Goal: Task Accomplishment & Management: Complete application form

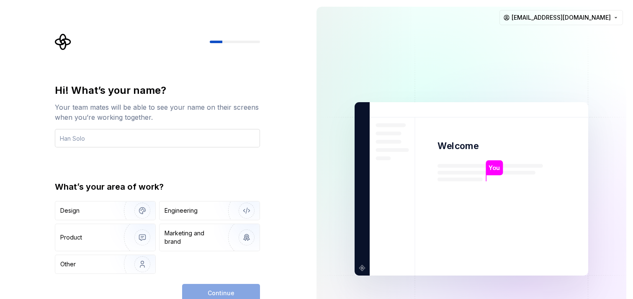
click at [104, 144] on input "text" at bounding box center [157, 138] width 205 height 18
type input "Bunny"
click at [114, 208] on img "button" at bounding box center [137, 211] width 54 height 56
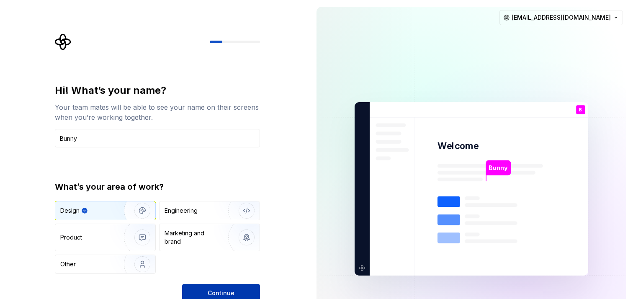
click at [208, 290] on button "Continue" at bounding box center [221, 293] width 78 height 18
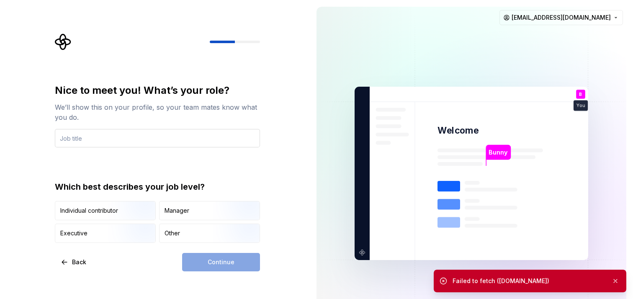
click at [188, 146] on input "text" at bounding box center [157, 138] width 205 height 18
type input "UI/UX Designer"
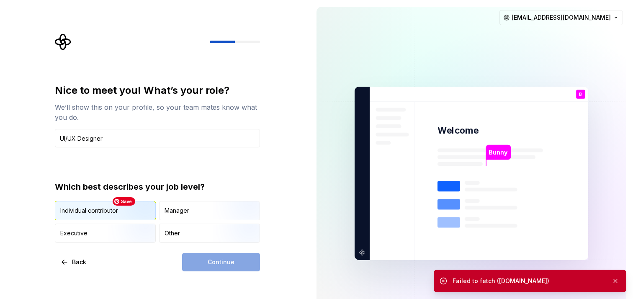
click at [116, 217] on img "button" at bounding box center [135, 221] width 54 height 56
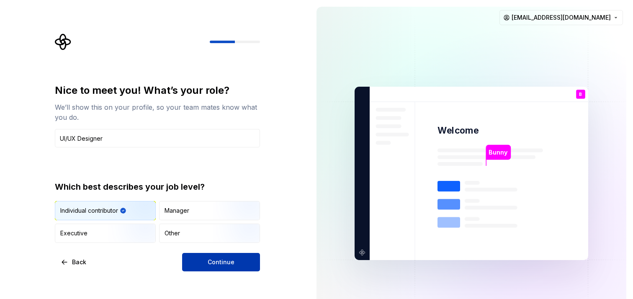
click at [225, 263] on span "Continue" at bounding box center [221, 262] width 27 height 8
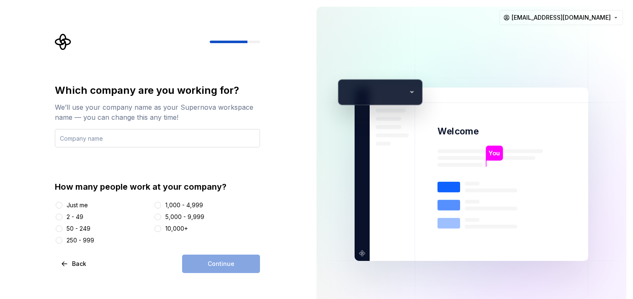
click at [112, 136] on input "text" at bounding box center [157, 138] width 205 height 18
click at [93, 136] on input "text" at bounding box center [157, 138] width 205 height 18
type input "Mabel Technologies"
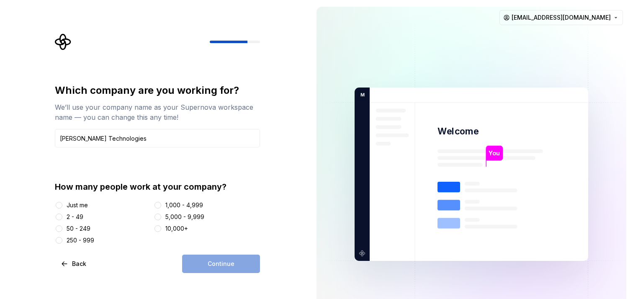
click at [72, 206] on div "Just me" at bounding box center [77, 205] width 21 height 8
click at [62, 206] on button "Just me" at bounding box center [59, 205] width 7 height 7
click at [160, 204] on button "1,000 - 4,999" at bounding box center [157, 205] width 7 height 7
click at [75, 217] on div "2 - 49" at bounding box center [75, 217] width 17 height 8
click at [62, 217] on button "2 - 49" at bounding box center [59, 216] width 7 height 7
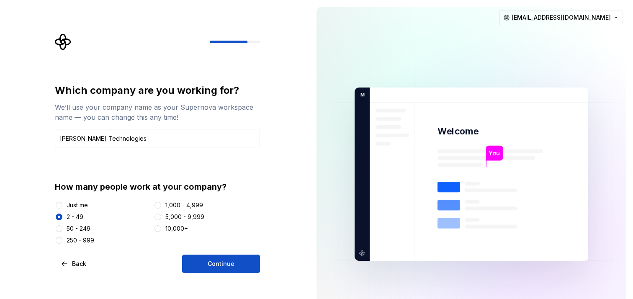
click at [217, 253] on div "Which company are you working for? We’ll use your company name as your Supernov…" at bounding box center [157, 178] width 205 height 189
click at [217, 261] on span "Continue" at bounding box center [221, 264] width 27 height 8
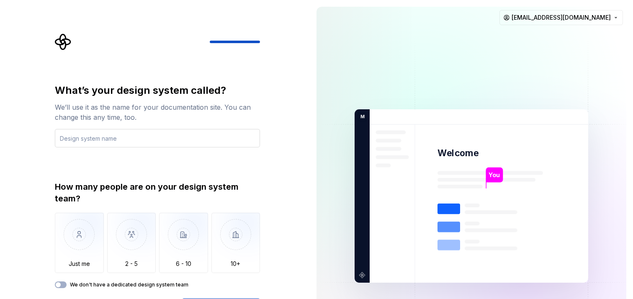
click at [129, 142] on input "text" at bounding box center [157, 138] width 205 height 18
click at [108, 136] on input "Bunny Designs" at bounding box center [157, 138] width 205 height 18
drag, startPoint x: 108, startPoint y: 136, endPoint x: 51, endPoint y: 135, distance: 56.5
click at [51, 135] on div "What’s your design system called? We’ll use it as the name for your documentati…" at bounding box center [160, 174] width 220 height 283
type input "Design Bunny"
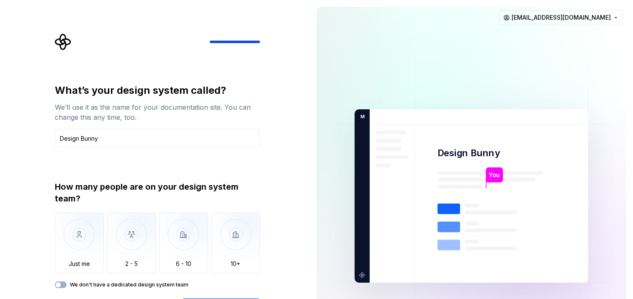
click at [95, 201] on div "How many people are on your design system team?" at bounding box center [157, 192] width 205 height 23
click at [90, 254] on img "button" at bounding box center [79, 241] width 49 height 56
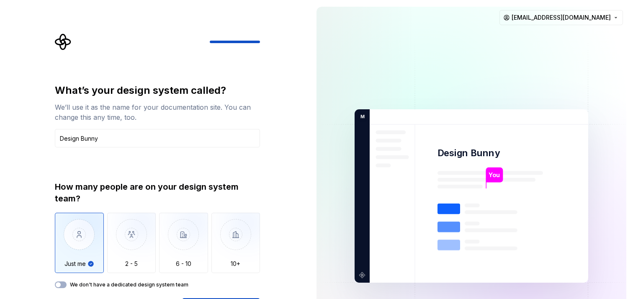
type button "Only one person"
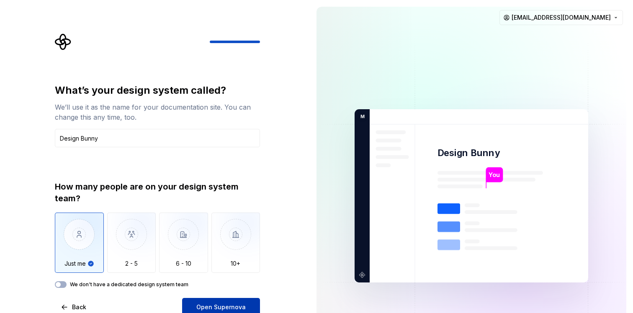
click at [226, 298] on button "Open Supernova" at bounding box center [221, 307] width 78 height 18
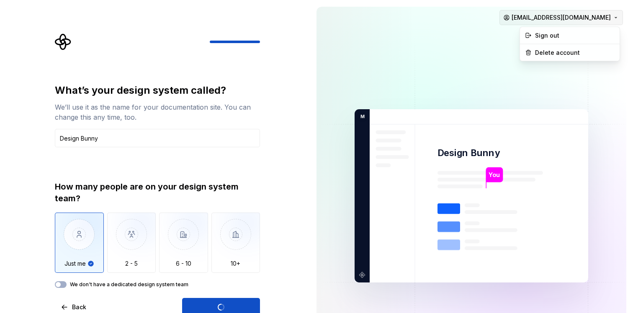
click at [602, 22] on html "What’s your design system called? We’ll use it as the name for your documentati…" at bounding box center [316, 156] width 633 height 313
click at [506, 38] on html "What’s your design system called? We’ll use it as the name for your documentati…" at bounding box center [316, 156] width 633 height 313
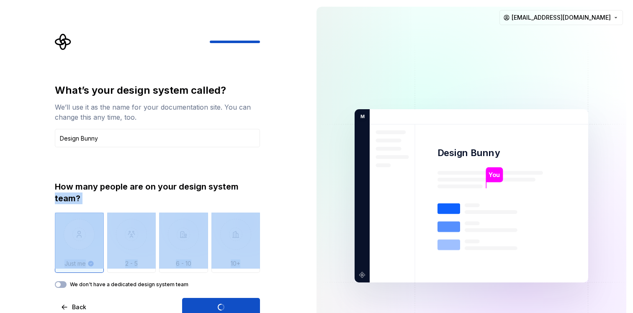
drag, startPoint x: 296, startPoint y: 184, endPoint x: 267, endPoint y: 280, distance: 100.5
click at [267, 280] on div "What’s your design system called? We’ll use it as the name for your documentati…" at bounding box center [155, 196] width 310 height 392
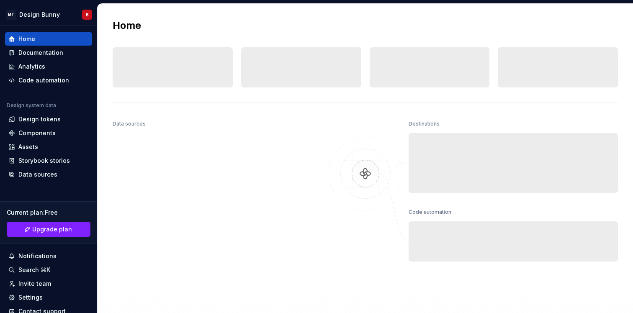
click at [309, 257] on div "Data sources" at bounding box center [217, 212] width 209 height 188
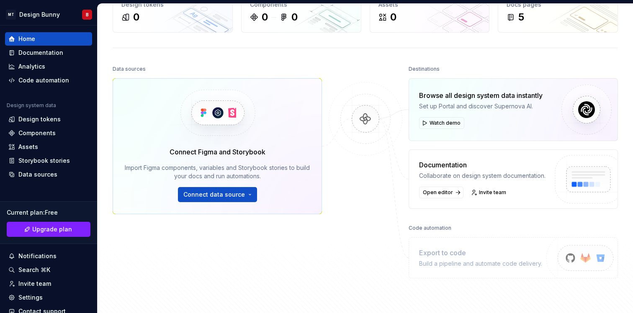
scroll to position [62, 0]
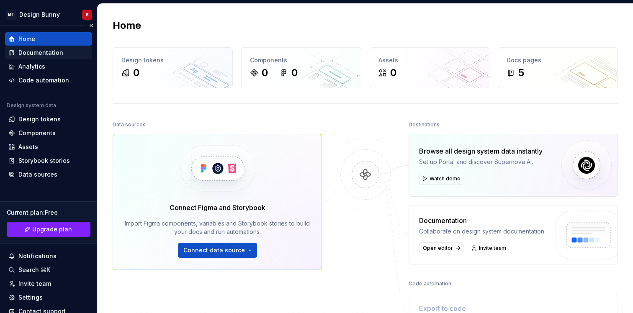
click at [43, 56] on div "Documentation" at bounding box center [40, 53] width 45 height 8
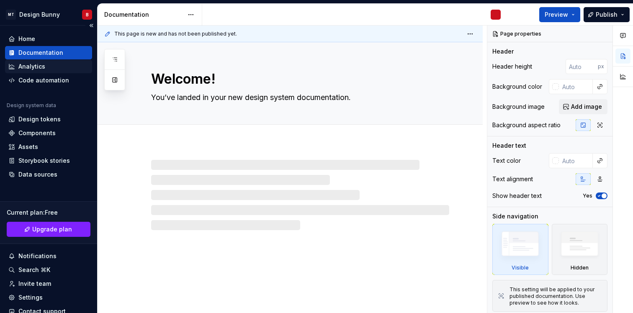
click at [50, 66] on div "Analytics" at bounding box center [48, 66] width 80 height 8
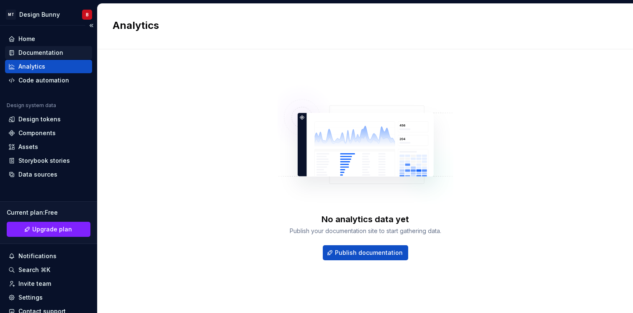
click at [48, 56] on div "Documentation" at bounding box center [40, 53] width 45 height 8
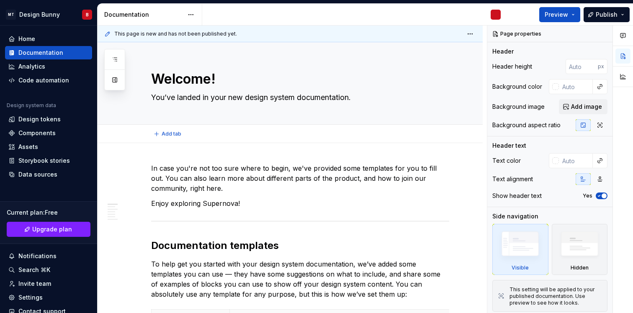
type textarea "*"
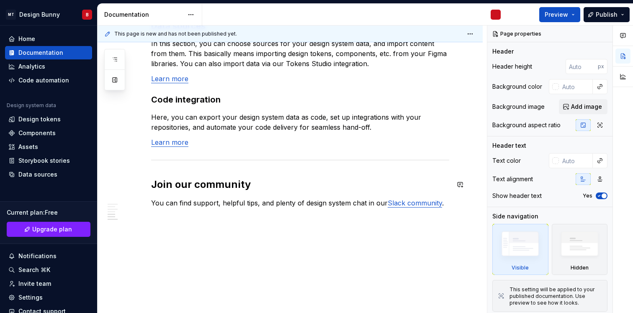
scroll to position [734, 0]
